Goal: Entertainment & Leisure: Consume media (video, audio)

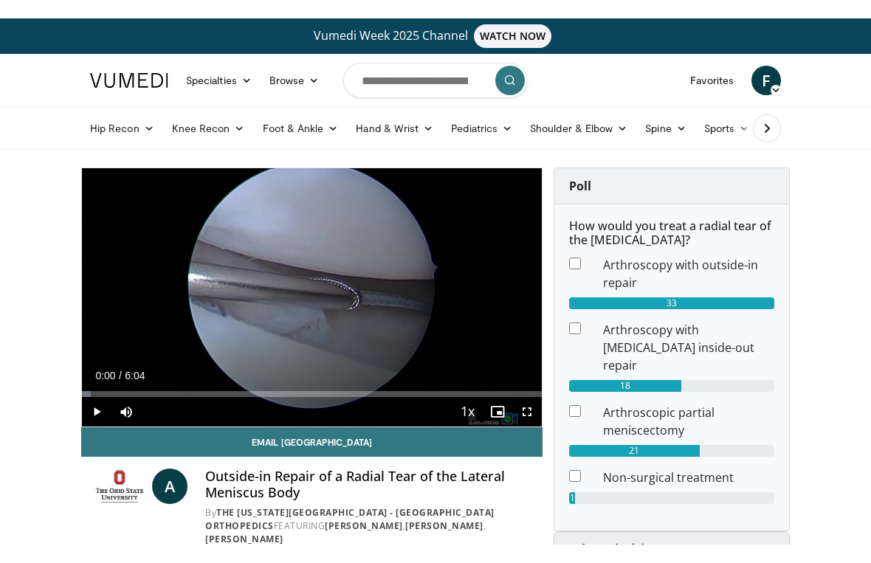
scroll to position [18, 0]
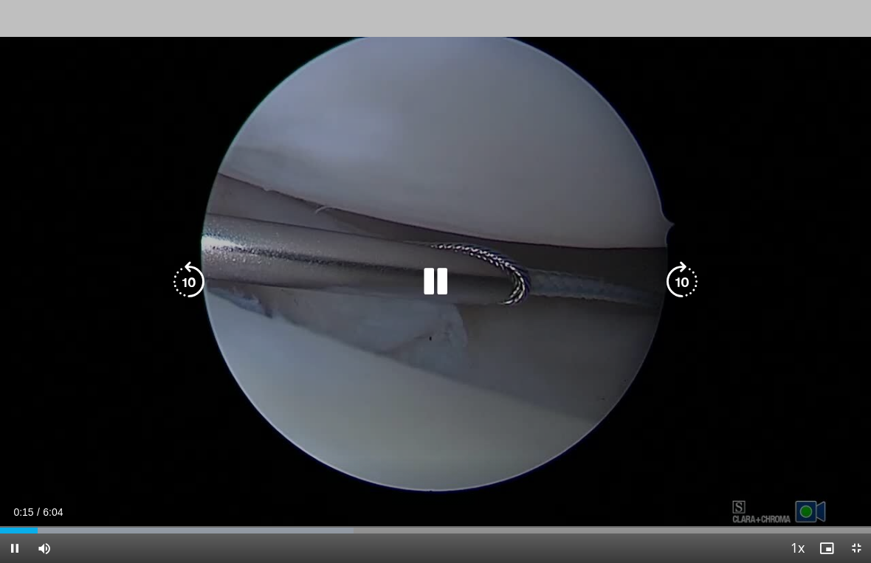
click at [688, 269] on icon "Video Player" at bounding box center [682, 281] width 41 height 41
click at [680, 271] on icon "Video Player" at bounding box center [682, 281] width 41 height 41
click at [767, 233] on div "20 seconds Tap to unmute" at bounding box center [435, 281] width 871 height 563
click at [669, 280] on icon "Video Player" at bounding box center [682, 281] width 41 height 41
click at [769, 246] on div "10 seconds Tap to unmute" at bounding box center [435, 281] width 871 height 563
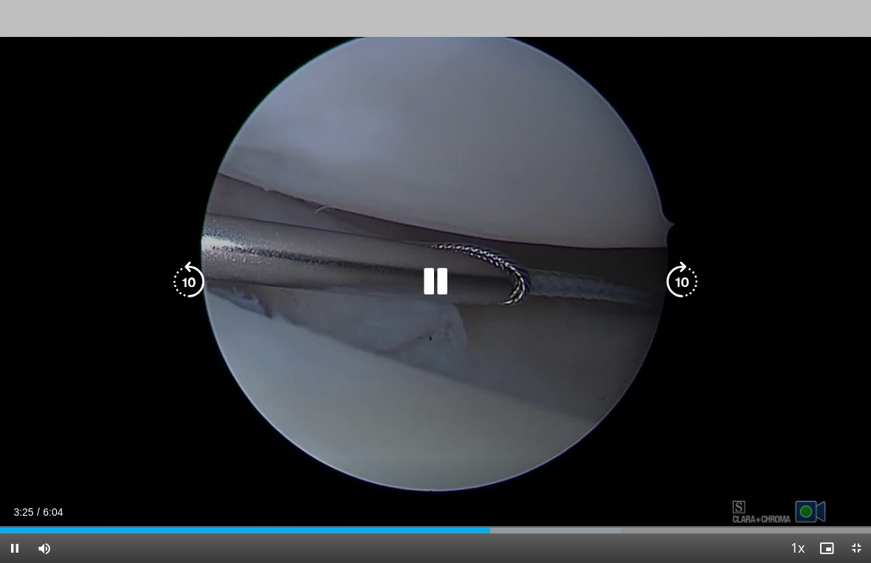
click at [432, 269] on icon "Video Player" at bounding box center [435, 281] width 41 height 41
click at [433, 264] on icon "Video Player" at bounding box center [435, 281] width 41 height 41
click at [618, 168] on div "10 seconds Tap to unmute" at bounding box center [435, 281] width 871 height 563
click at [433, 271] on icon "Video Player" at bounding box center [435, 281] width 41 height 41
click at [428, 287] on icon "Video Player" at bounding box center [435, 281] width 41 height 41
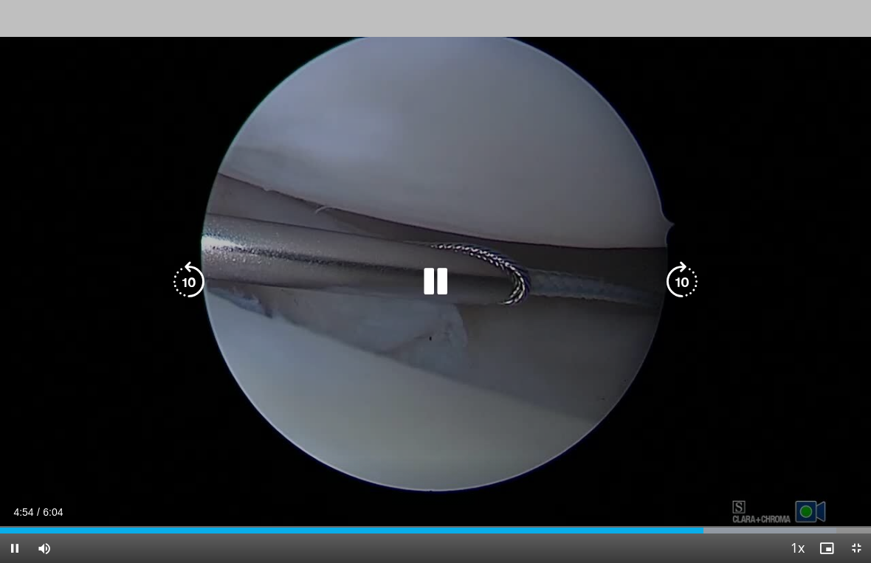
click at [793, 163] on div "10 seconds Tap to unmute" at bounding box center [435, 281] width 871 height 563
click at [448, 294] on icon "Video Player" at bounding box center [435, 281] width 41 height 41
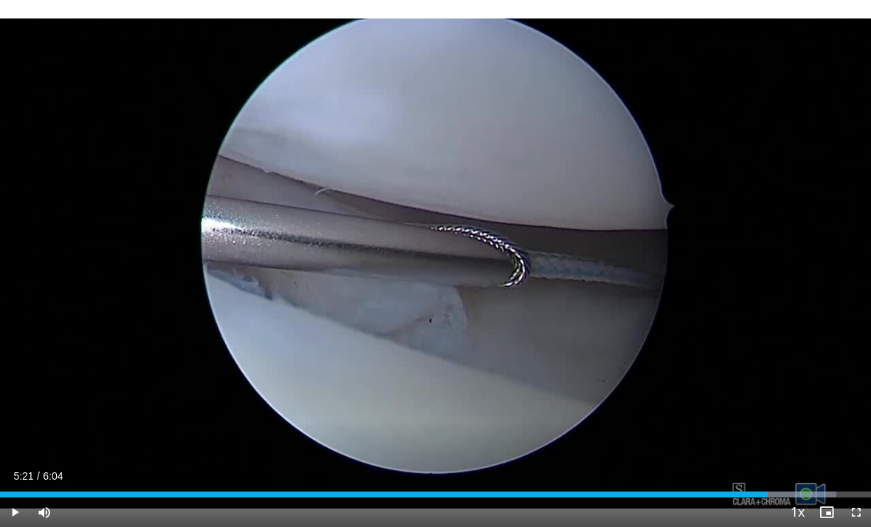
scroll to position [0, 0]
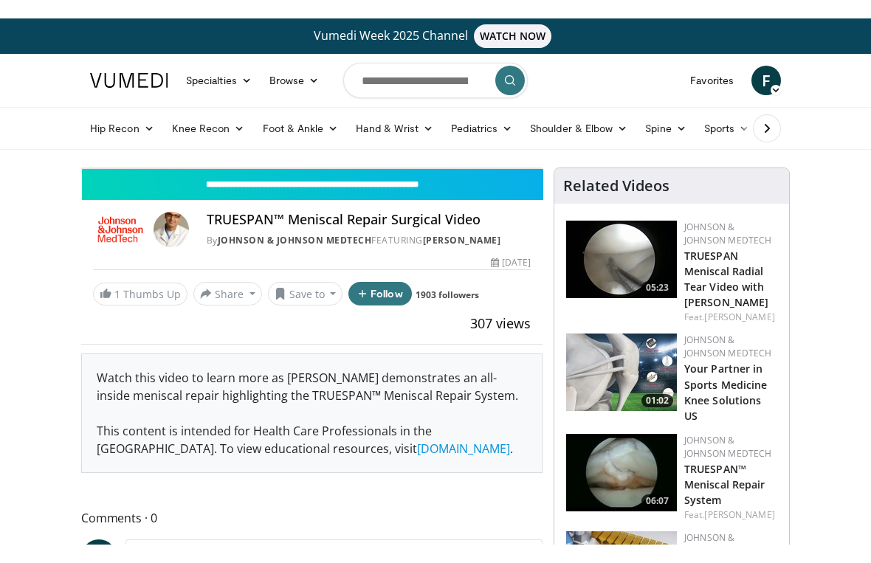
scroll to position [18, 0]
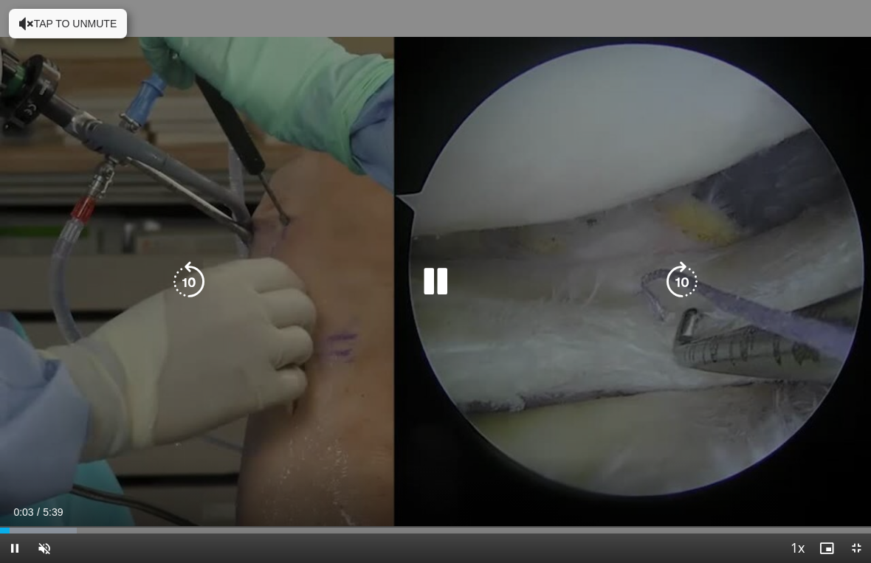
click at [685, 284] on icon "Video Player" at bounding box center [682, 281] width 41 height 41
click at [756, 244] on div "10 seconds Tap to unmute" at bounding box center [435, 281] width 871 height 563
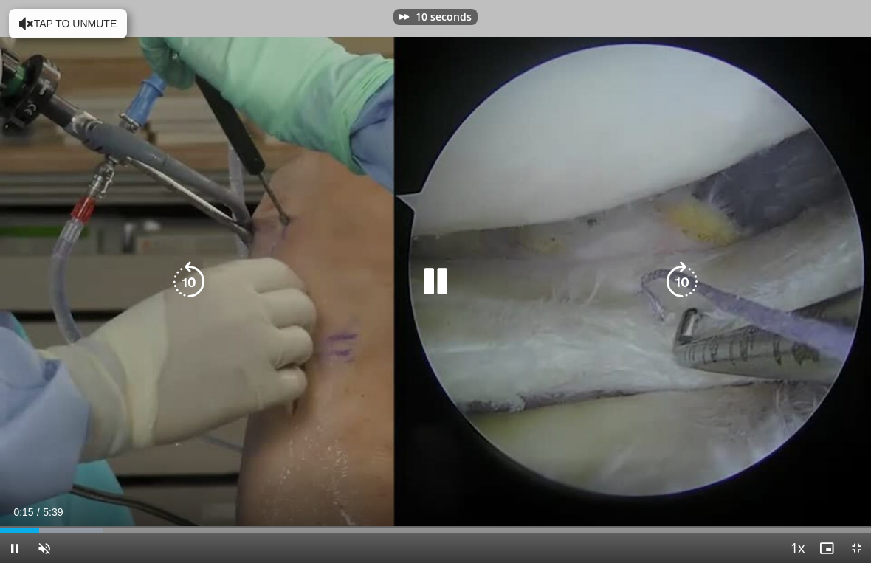
click at [195, 267] on icon "Video Player" at bounding box center [188, 281] width 41 height 41
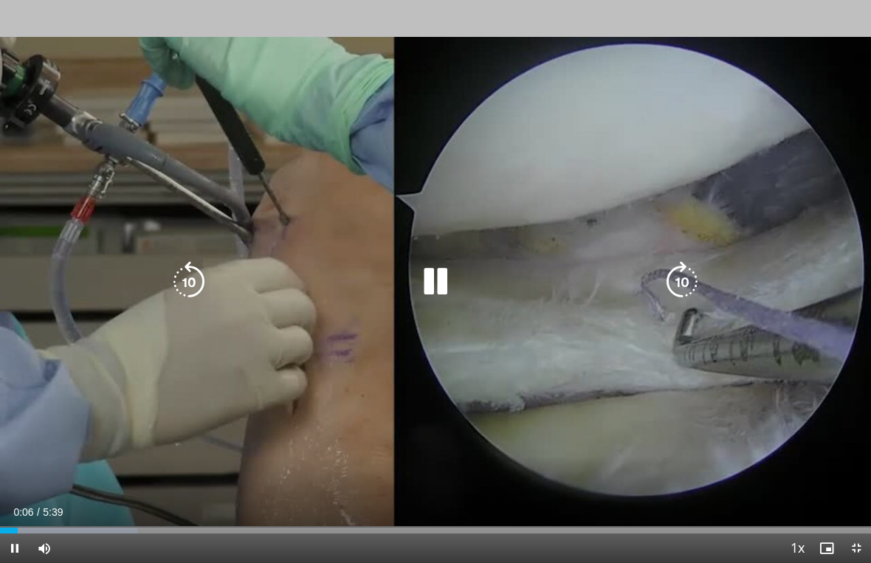
click at [630, 96] on div "10 seconds Tap to unmute" at bounding box center [435, 281] width 871 height 563
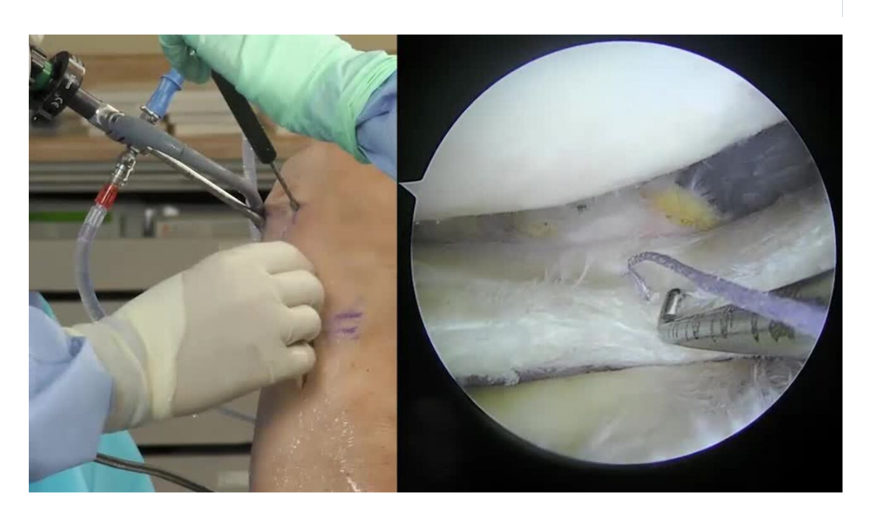
scroll to position [0, 0]
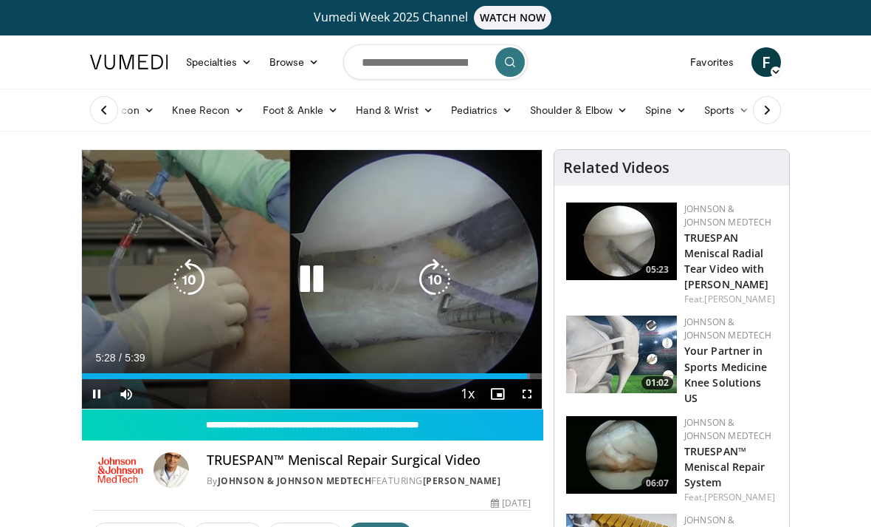
click at [314, 275] on icon "Video Player" at bounding box center [311, 278] width 41 height 41
